Goal: Navigation & Orientation: Find specific page/section

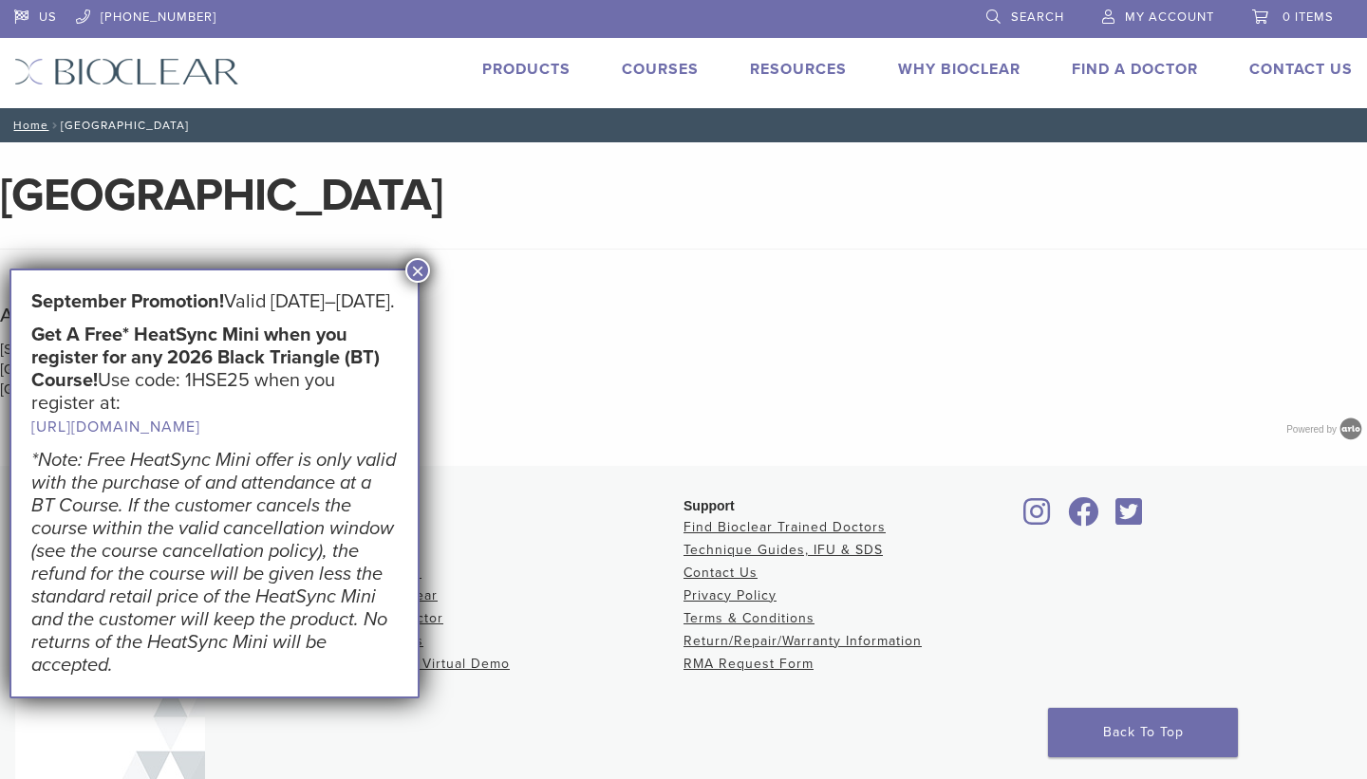
click at [417, 268] on button "×" at bounding box center [417, 270] width 25 height 25
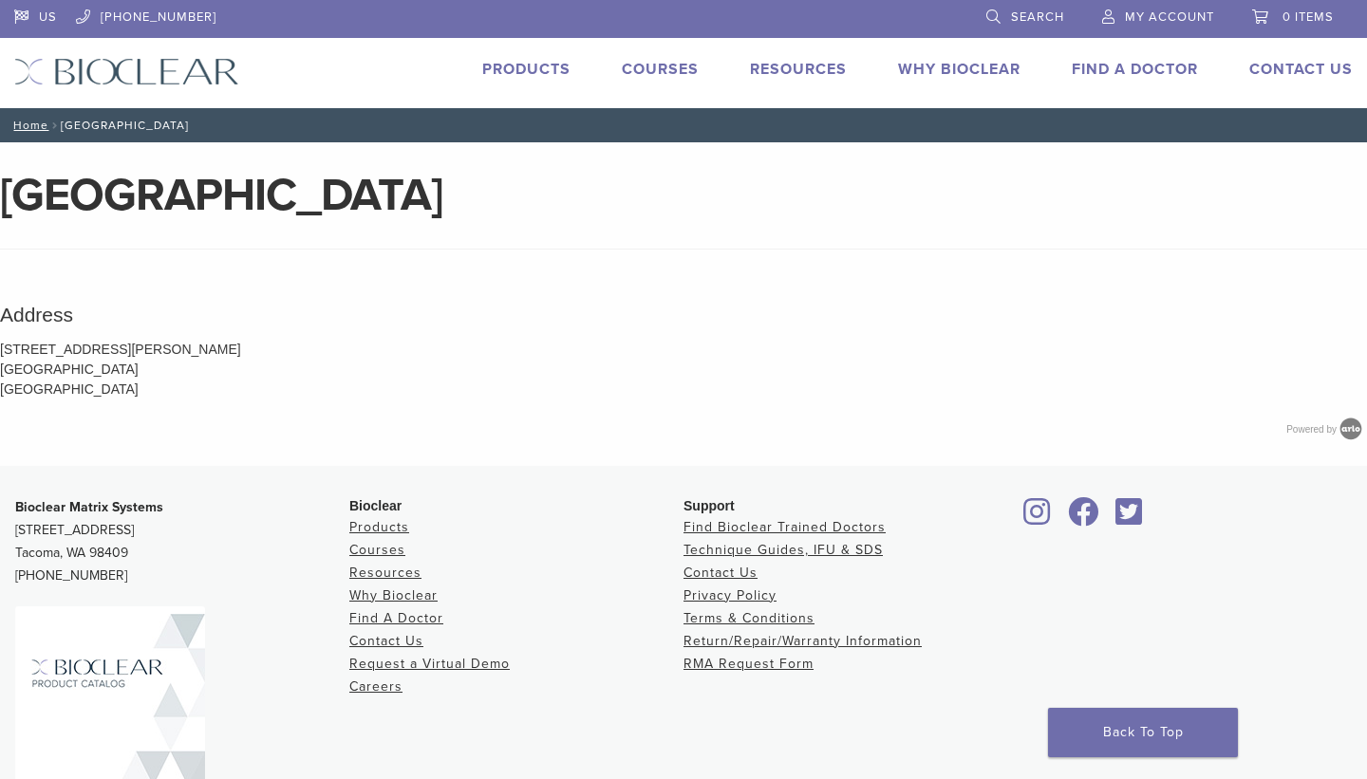
click at [196, 76] on img at bounding box center [126, 72] width 225 height 28
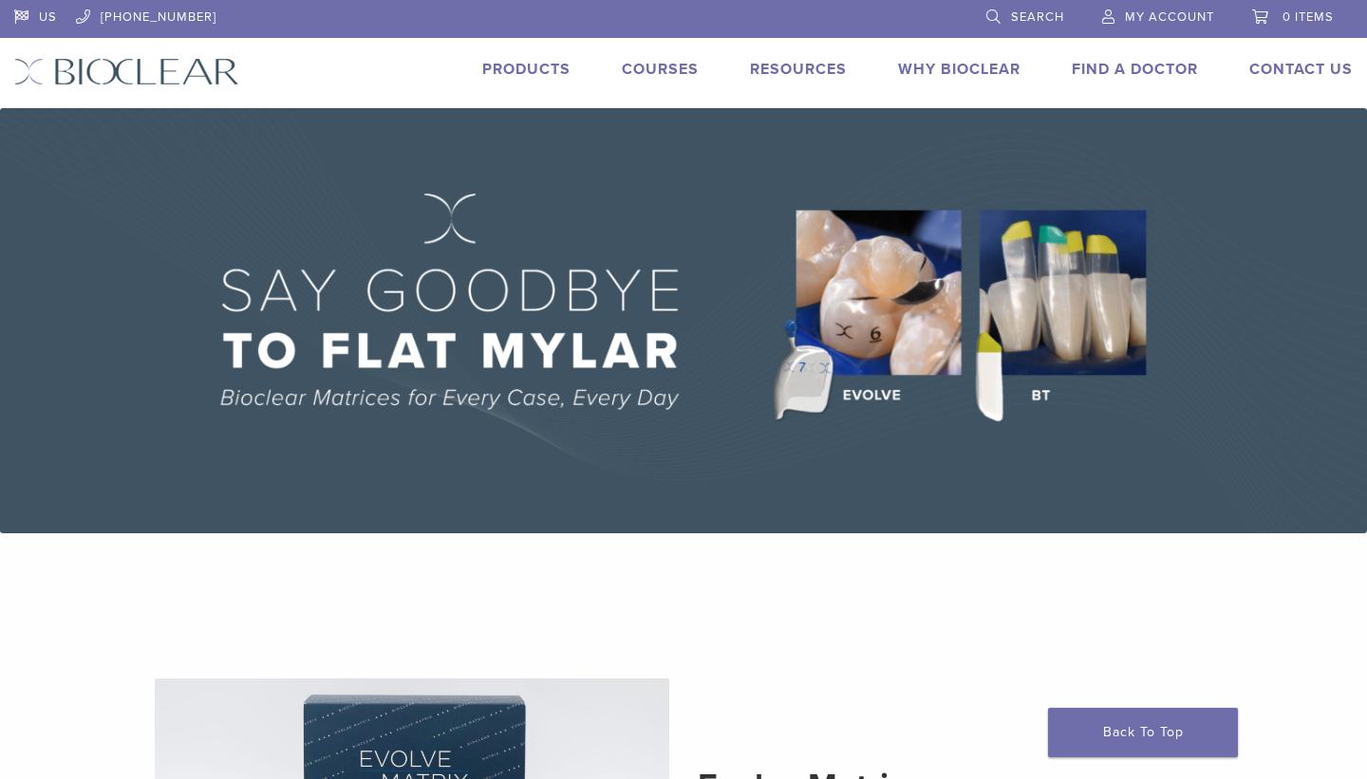
click at [963, 72] on link "Why Bioclear" at bounding box center [959, 69] width 122 height 19
click at [927, 327] on img at bounding box center [683, 320] width 1367 height 425
click at [1093, 292] on img at bounding box center [683, 320] width 1367 height 425
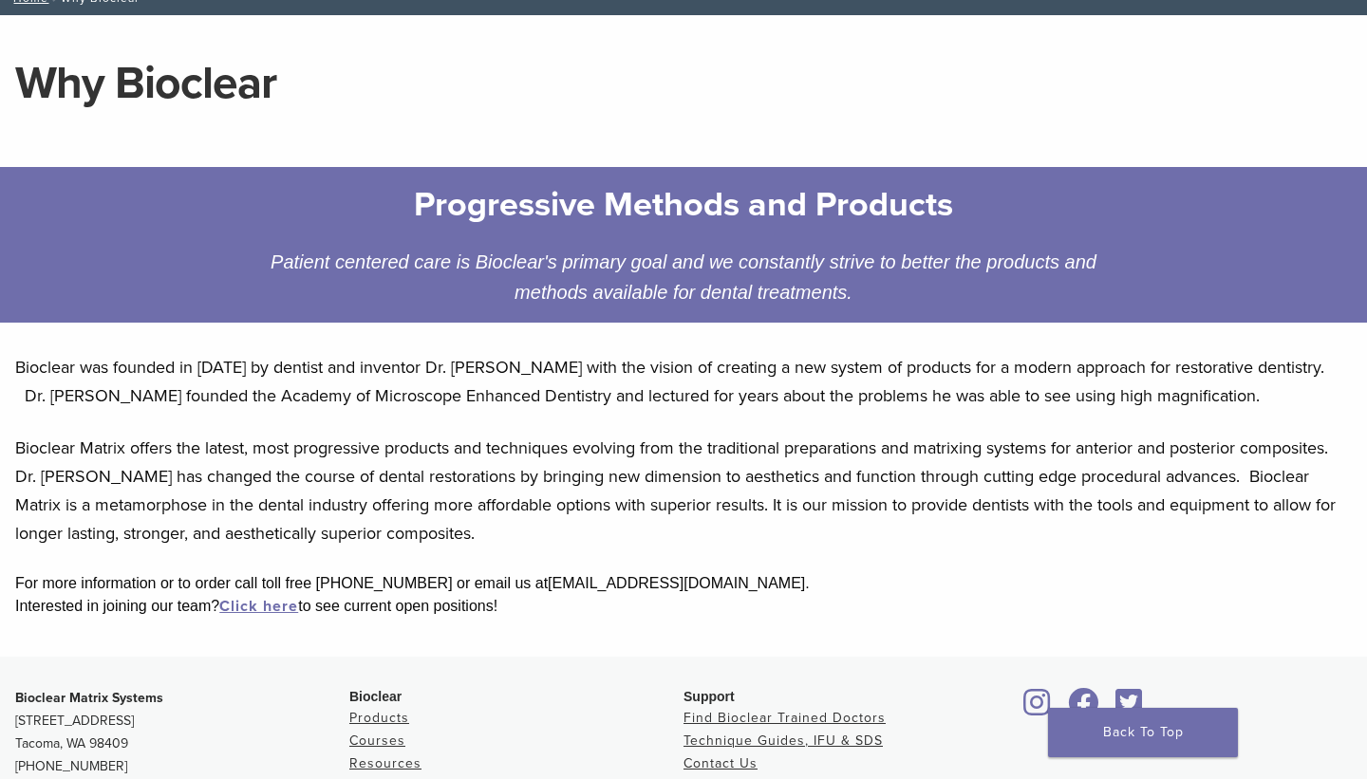
scroll to position [119, 0]
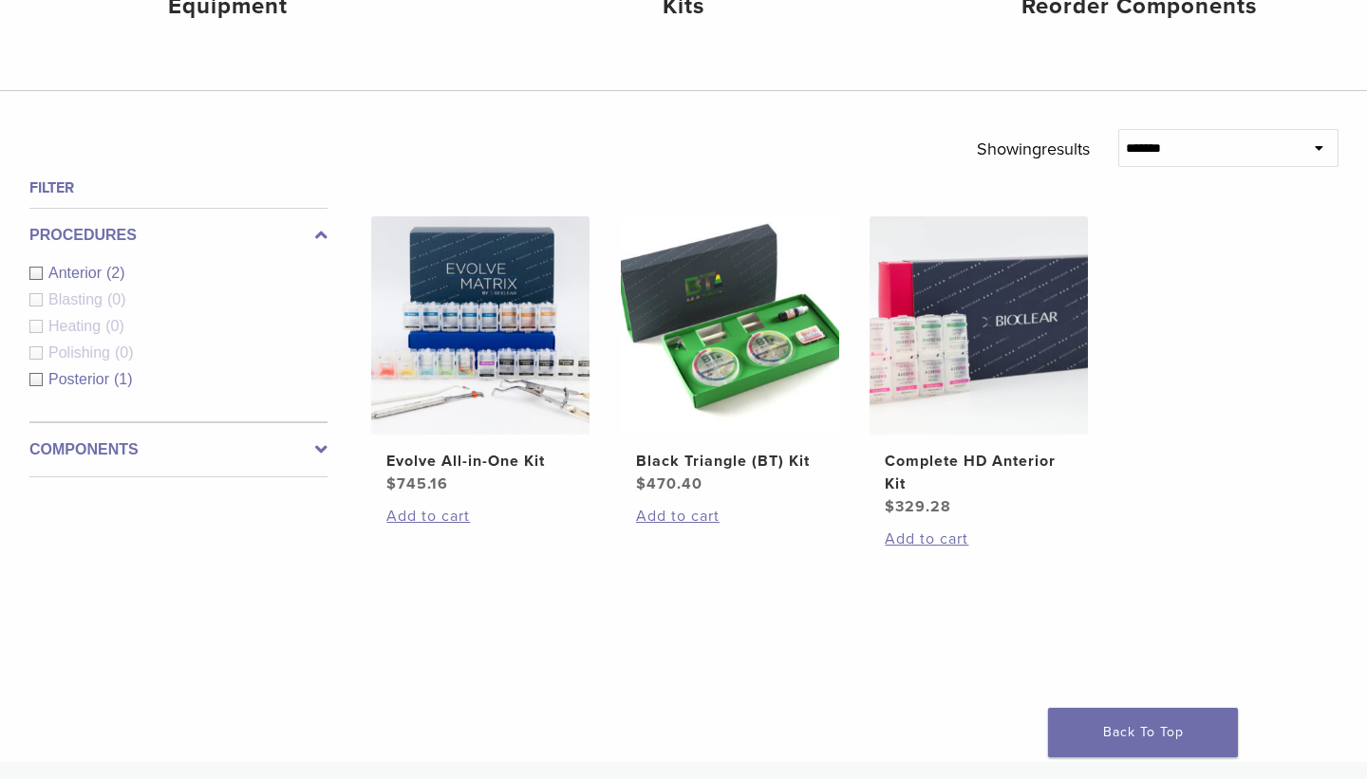
scroll to position [155, 0]
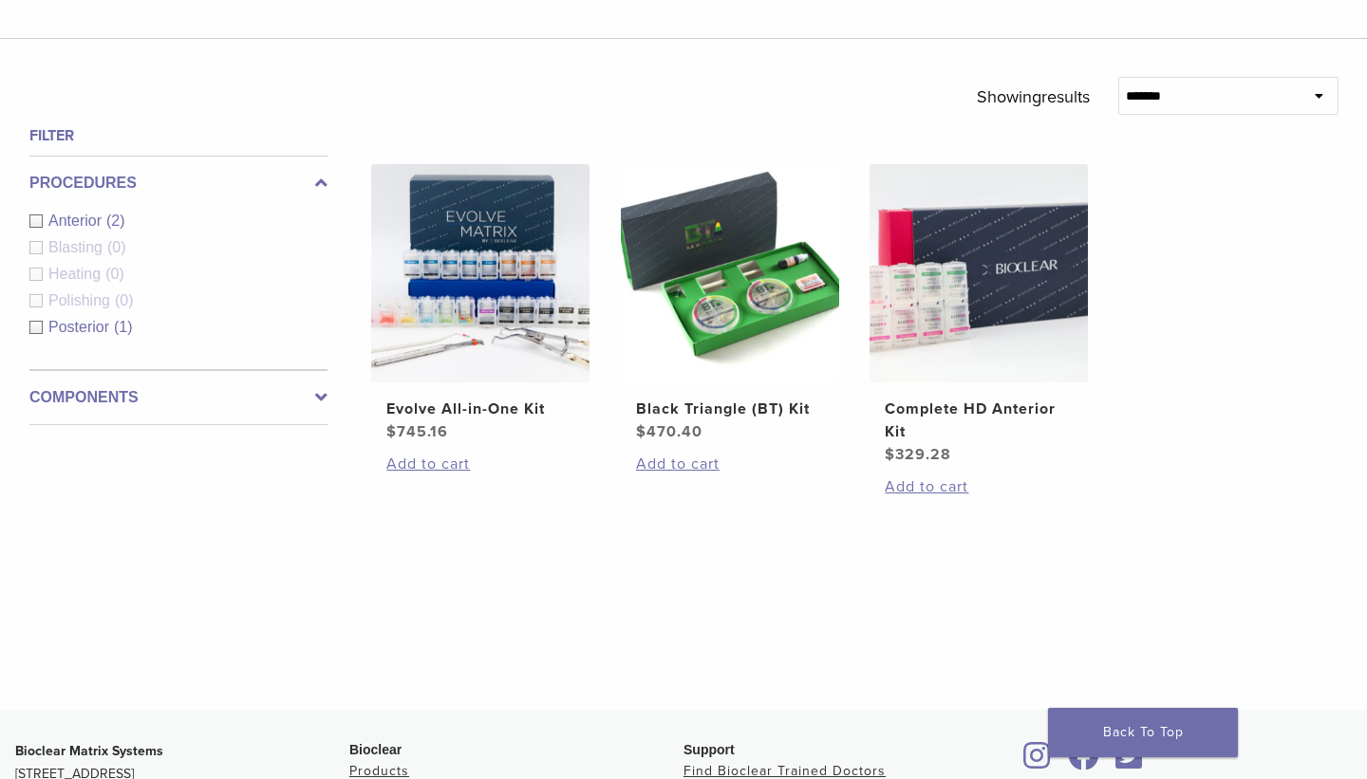
scroll to position [609, 0]
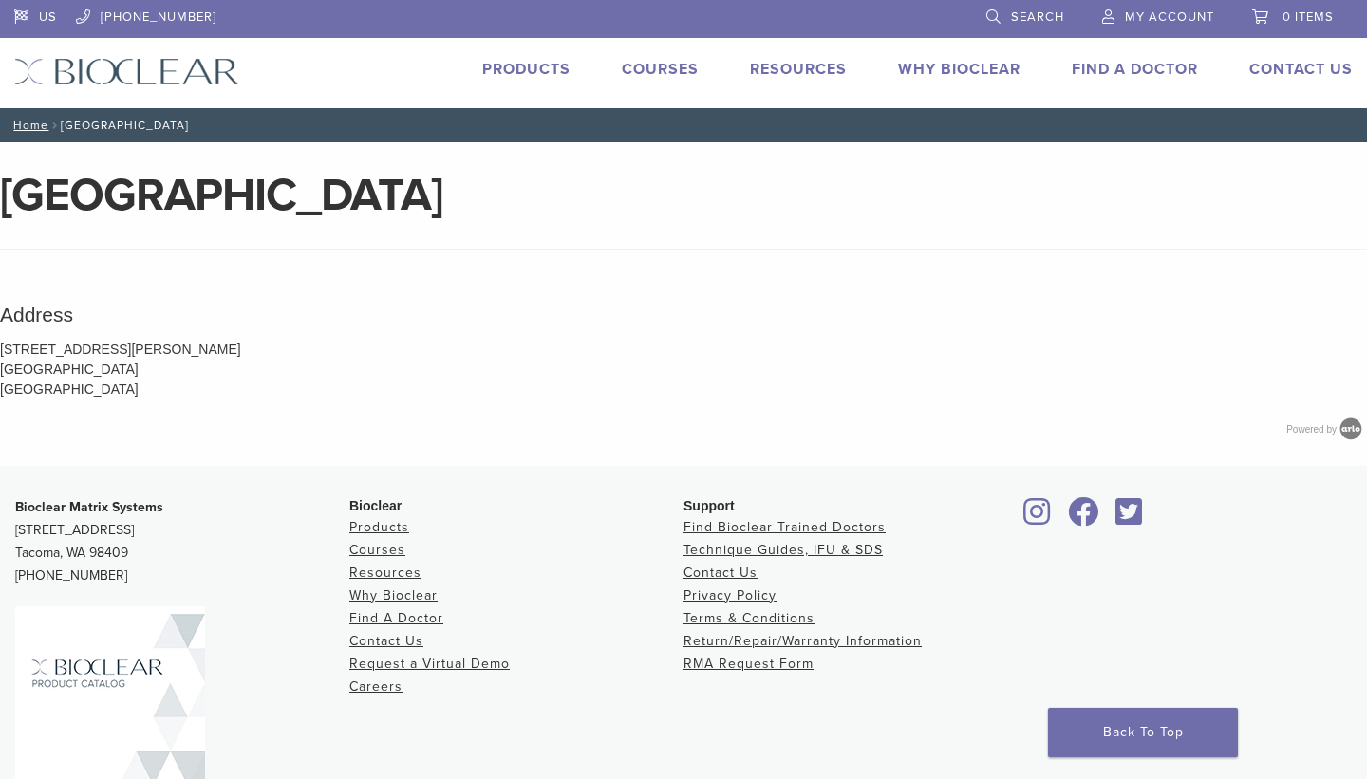
click at [162, 73] on img at bounding box center [126, 72] width 225 height 28
